Goal: Share content

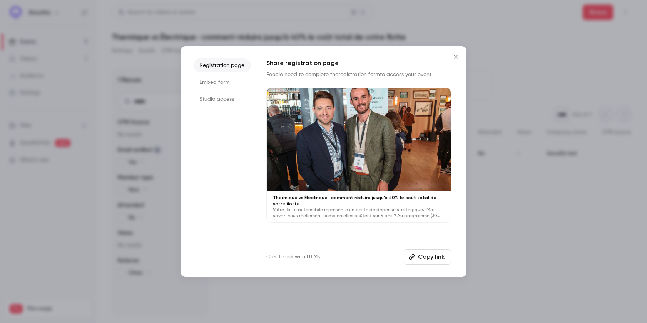
click at [456, 55] on icon "Close" at bounding box center [455, 57] width 9 height 6
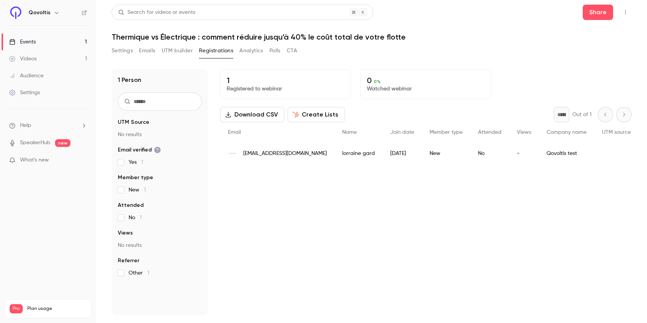
click at [55, 41] on link "Events 1" at bounding box center [48, 41] width 96 height 17
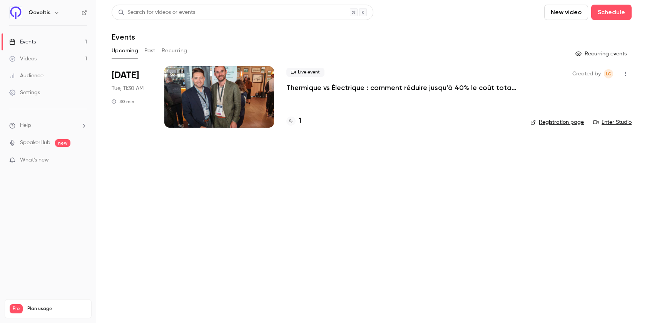
click at [403, 83] on p "Thermique vs Électrique : comment réduire jusqu’à 40% le coût total de votre fl…" at bounding box center [401, 87] width 231 height 9
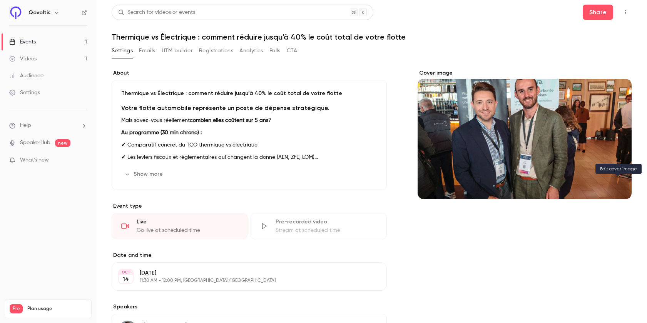
click at [621, 187] on icon "Cover image" at bounding box center [618, 185] width 8 height 6
click at [591, 16] on button "Share" at bounding box center [598, 12] width 30 height 15
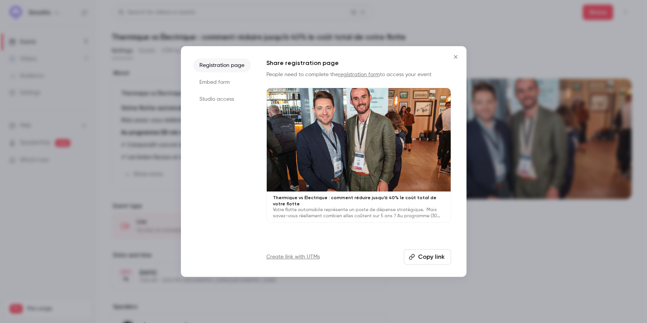
click at [415, 253] on button "Copy link" at bounding box center [427, 256] width 47 height 15
click at [455, 55] on icon "Close" at bounding box center [455, 57] width 9 height 6
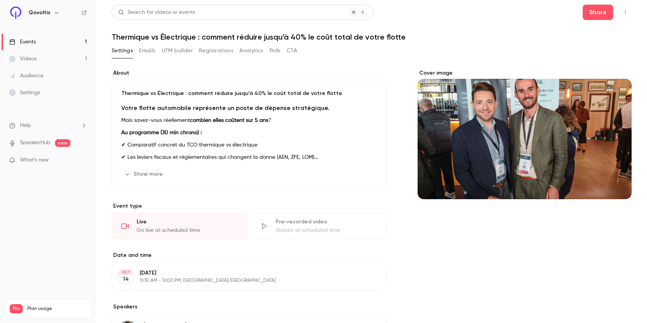
click at [617, 187] on icon "Cover image" at bounding box center [617, 185] width 5 height 5
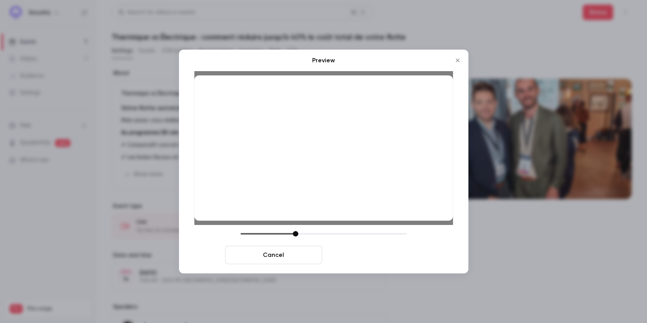
click at [387, 253] on button "Save cover" at bounding box center [373, 255] width 97 height 18
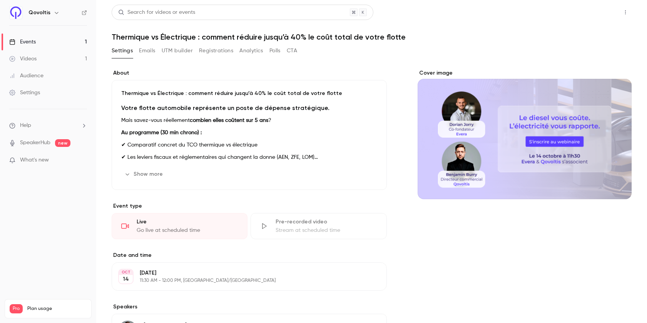
click at [591, 10] on button "Share" at bounding box center [598, 12] width 30 height 15
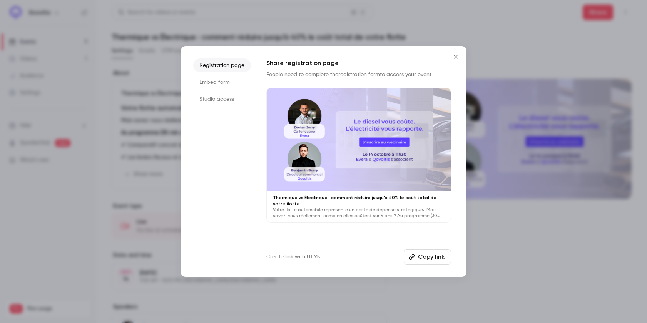
click at [437, 257] on button "Copy link" at bounding box center [427, 256] width 47 height 15
